Goal: Task Accomplishment & Management: Complete application form

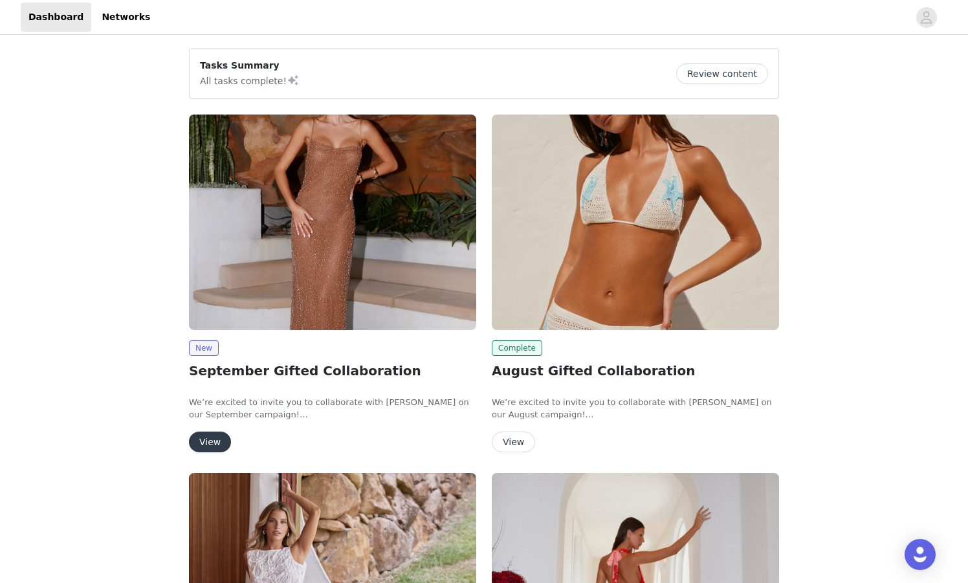
click at [204, 445] on button "View" at bounding box center [210, 442] width 42 height 21
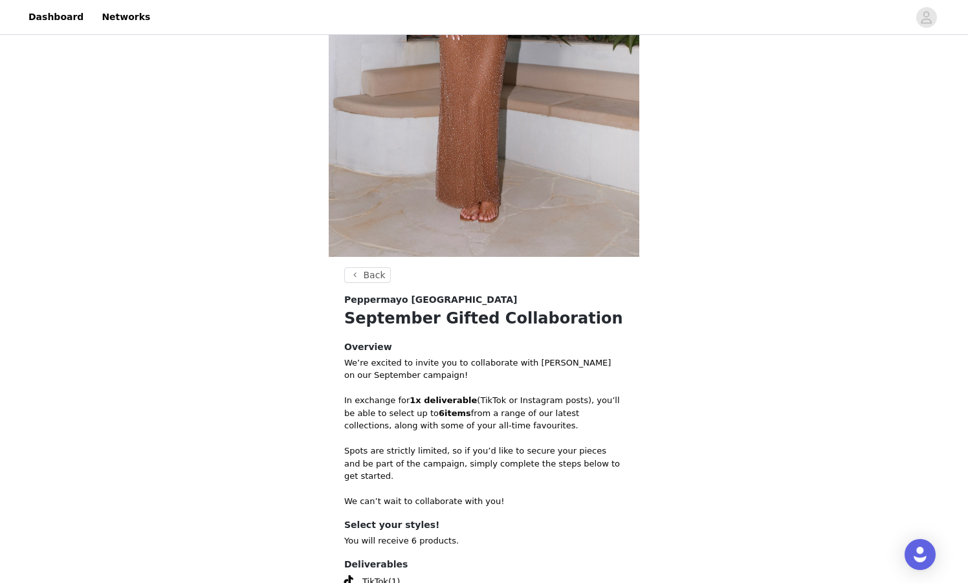
scroll to position [394, 0]
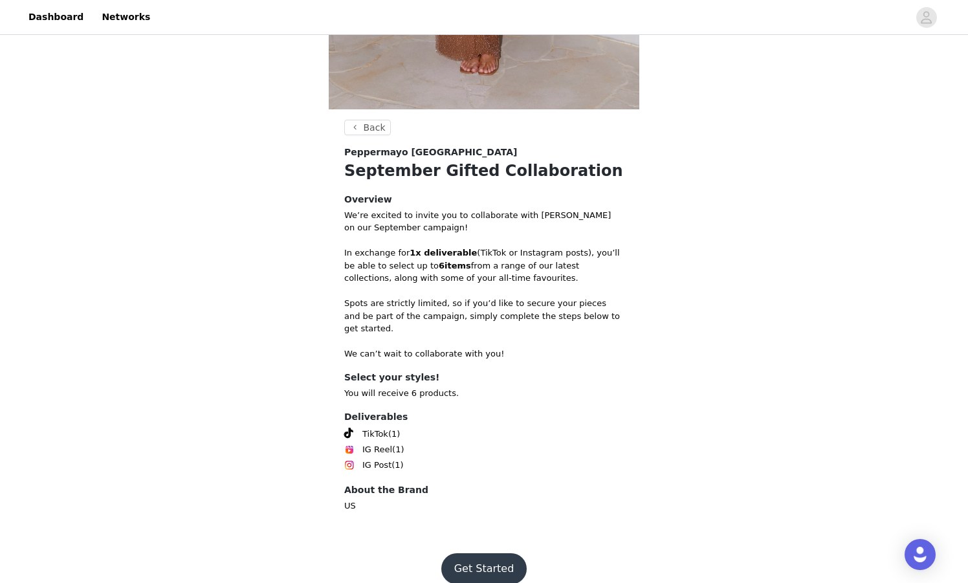
click at [484, 562] on button "Get Started" at bounding box center [484, 568] width 86 height 31
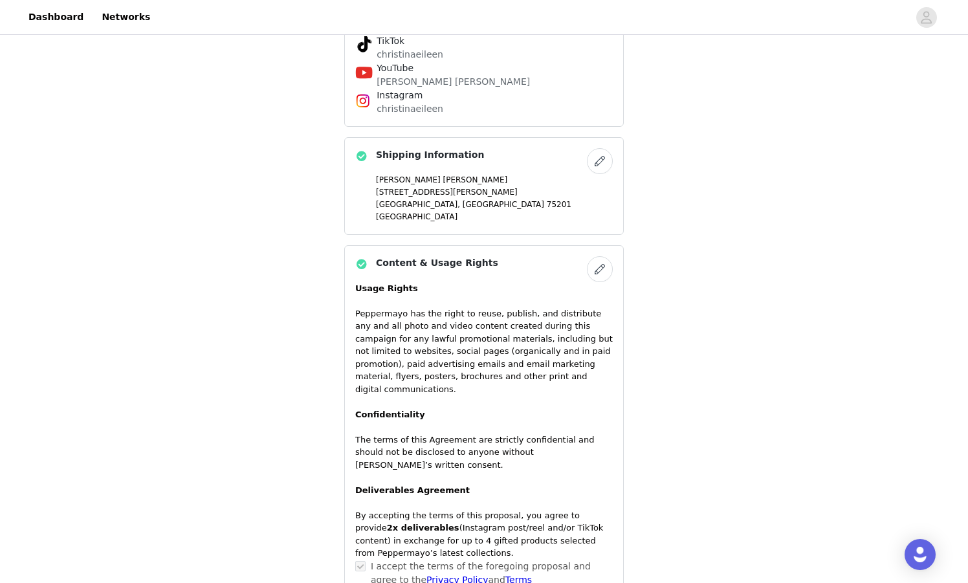
scroll to position [1161, 0]
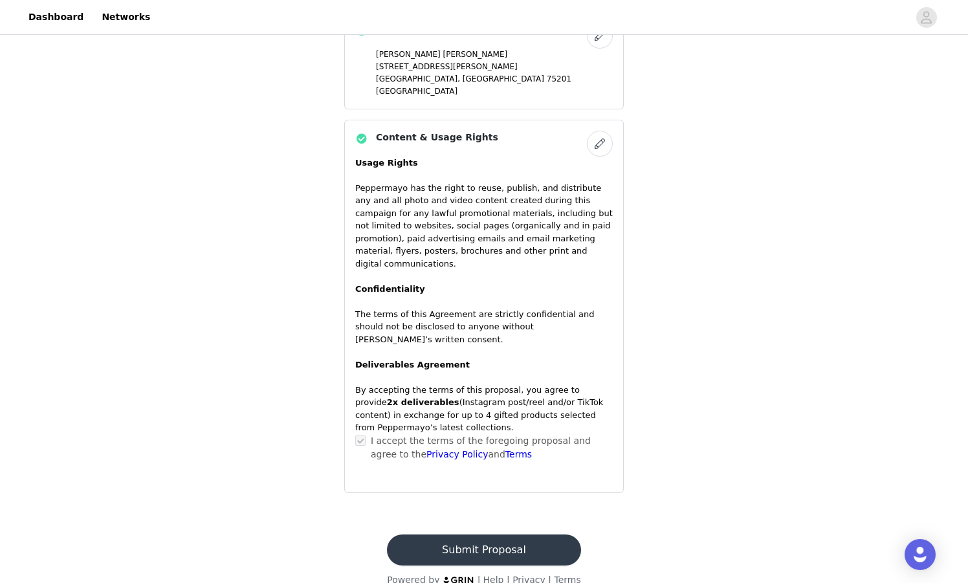
click at [508, 534] on button "Submit Proposal" at bounding box center [483, 549] width 193 height 31
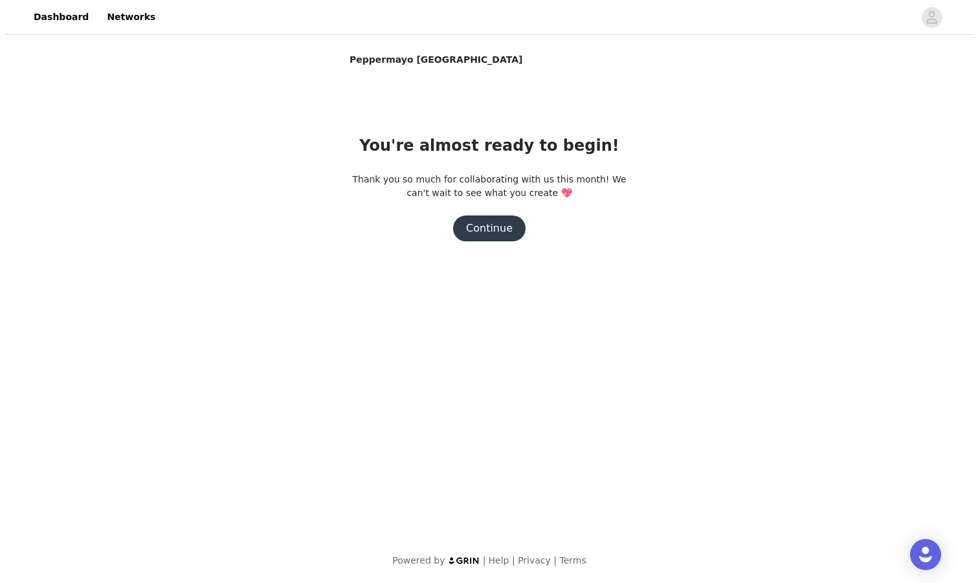
scroll to position [0, 0]
click at [498, 228] on button "Continue" at bounding box center [489, 228] width 72 height 26
